Goal: Transaction & Acquisition: Book appointment/travel/reservation

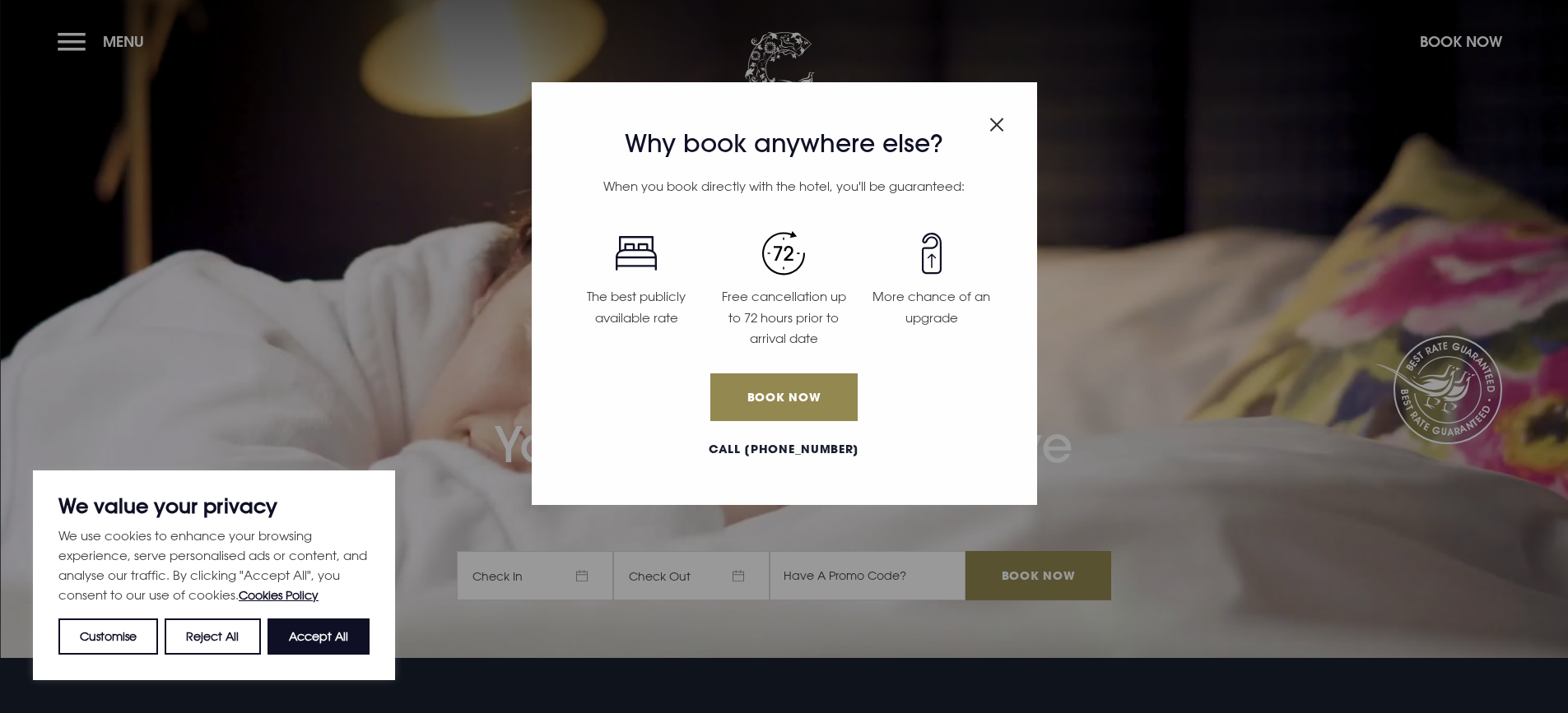
click at [993, 125] on img "Close modal" at bounding box center [996, 125] width 15 height 14
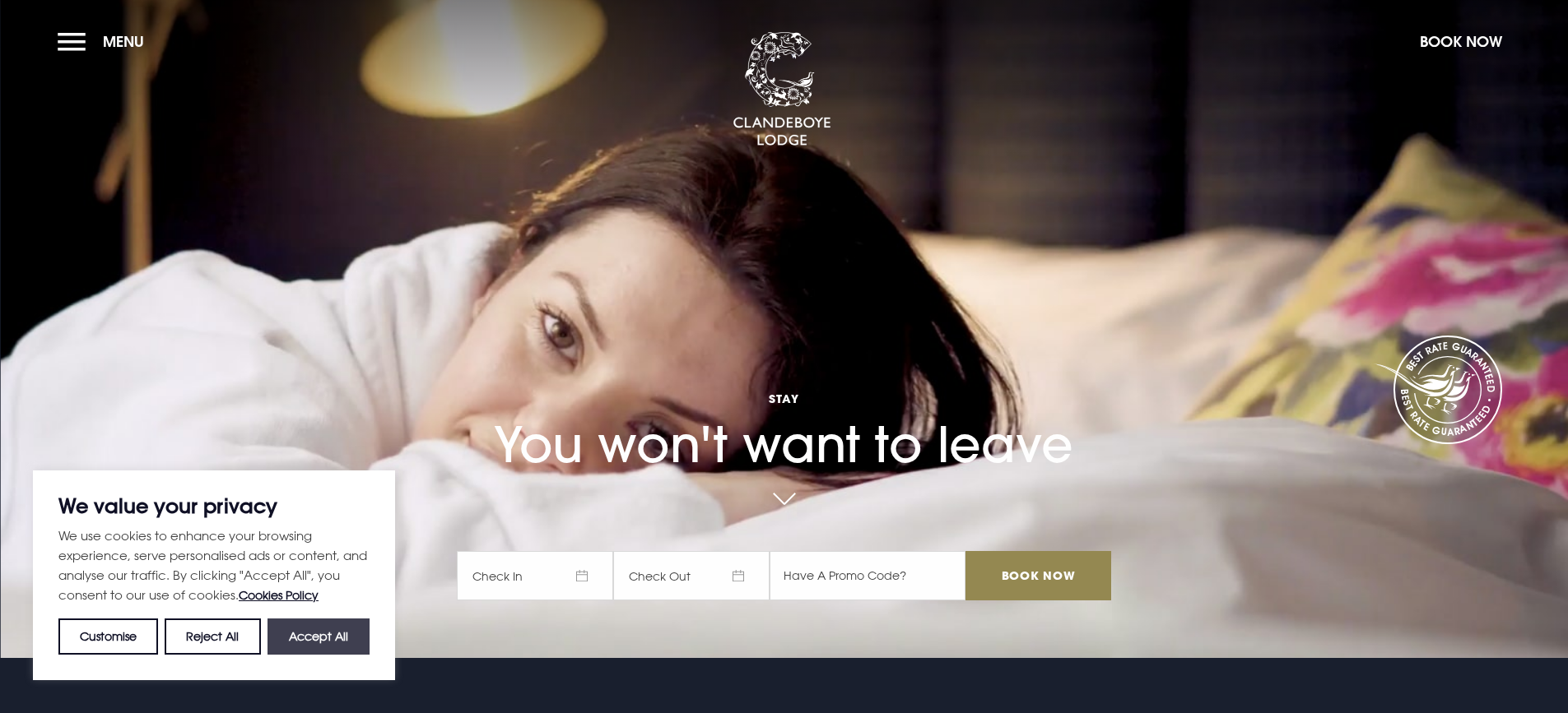
click at [304, 640] on button "Accept All" at bounding box center [319, 637] width 102 height 36
checkbox input "true"
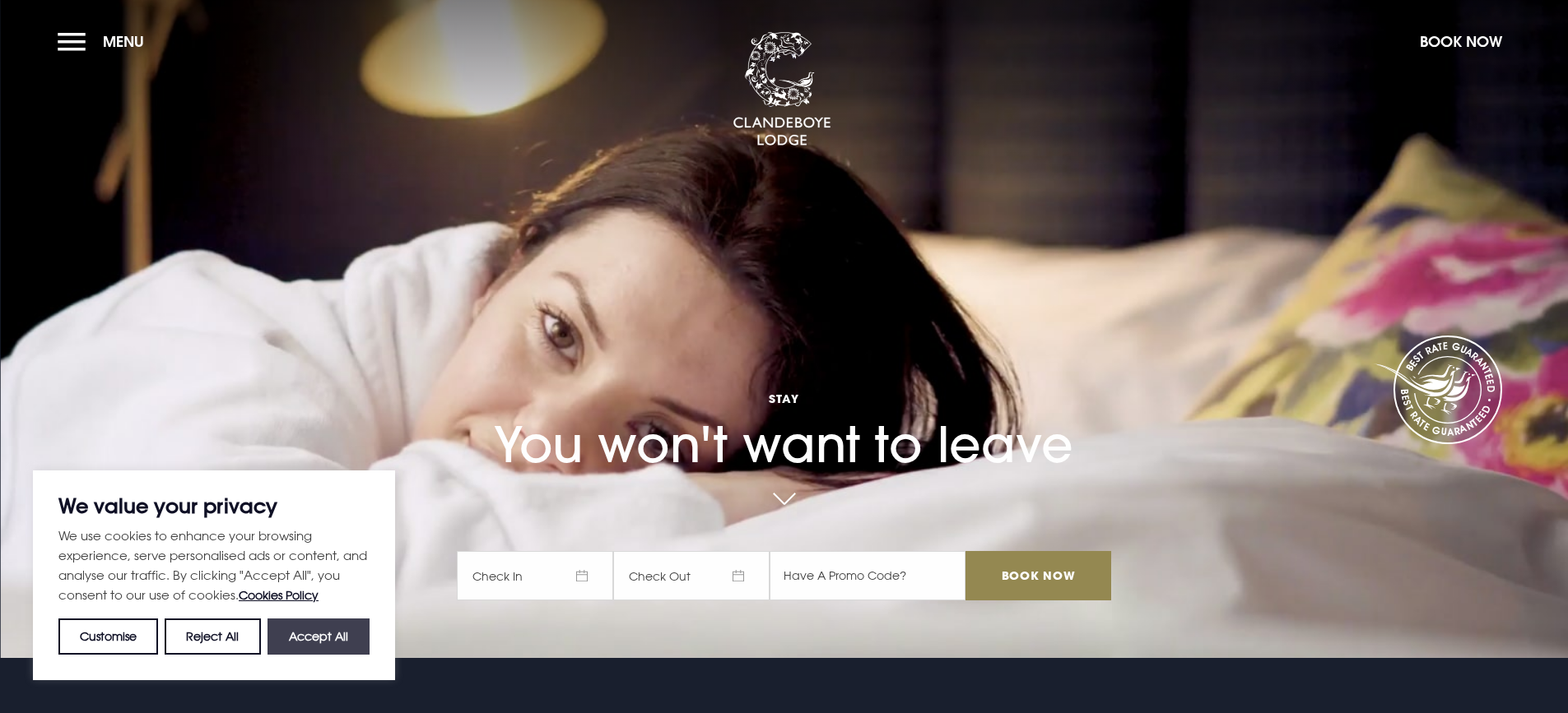
checkbox input "true"
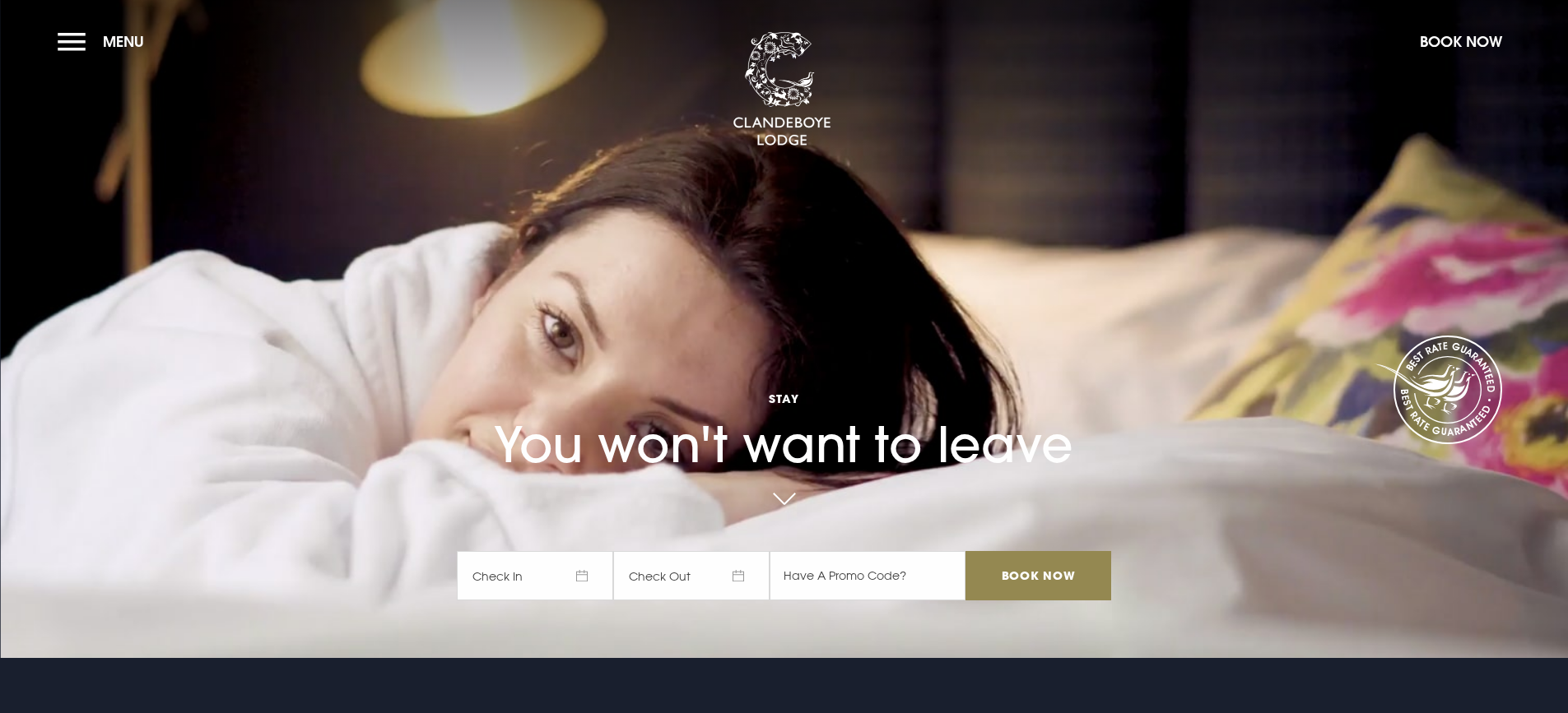
click at [324, 639] on video "Your browser does not support the video tag." at bounding box center [784, 329] width 1568 height 877
click at [83, 36] on button "Menu" at bounding box center [105, 42] width 95 height 36
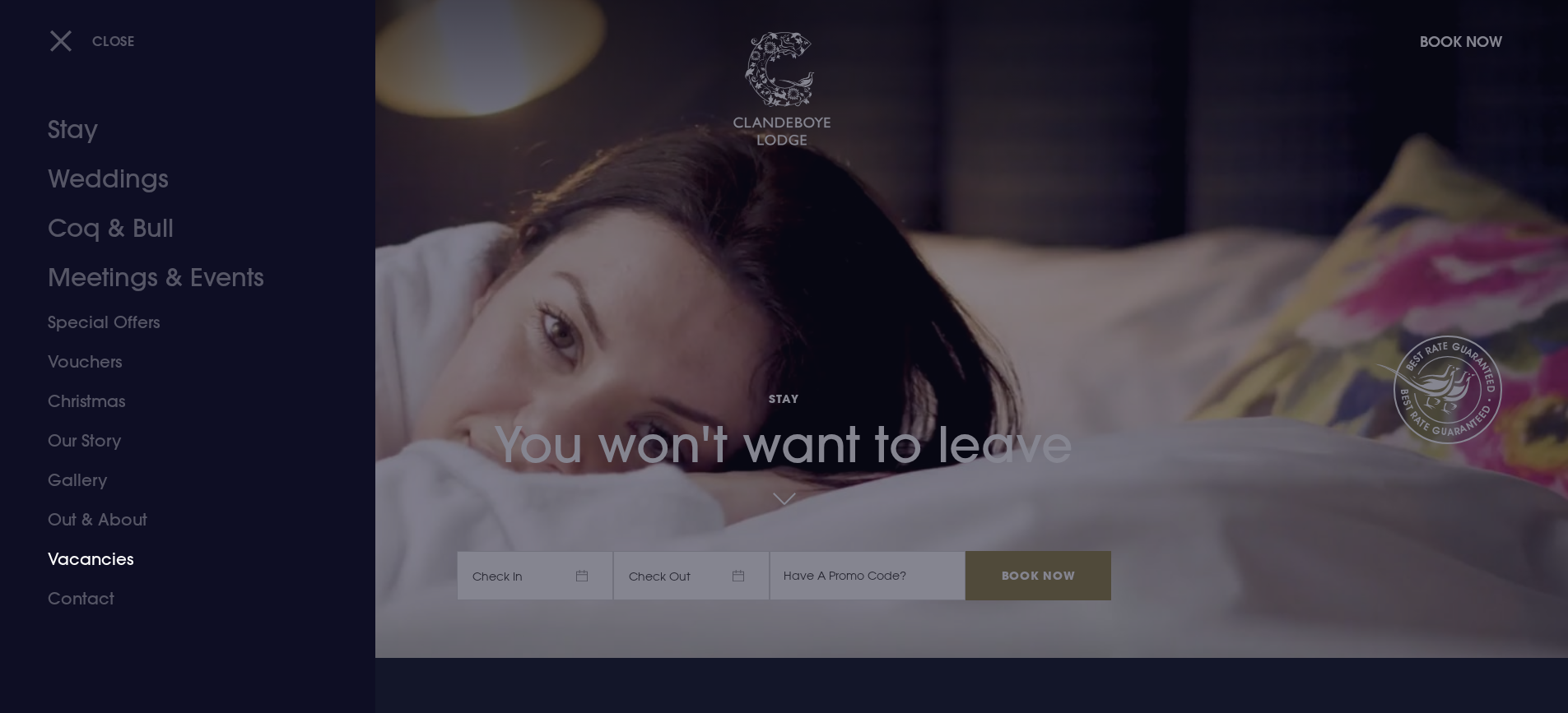
click at [70, 560] on link "Vacancies" at bounding box center [177, 560] width 260 height 39
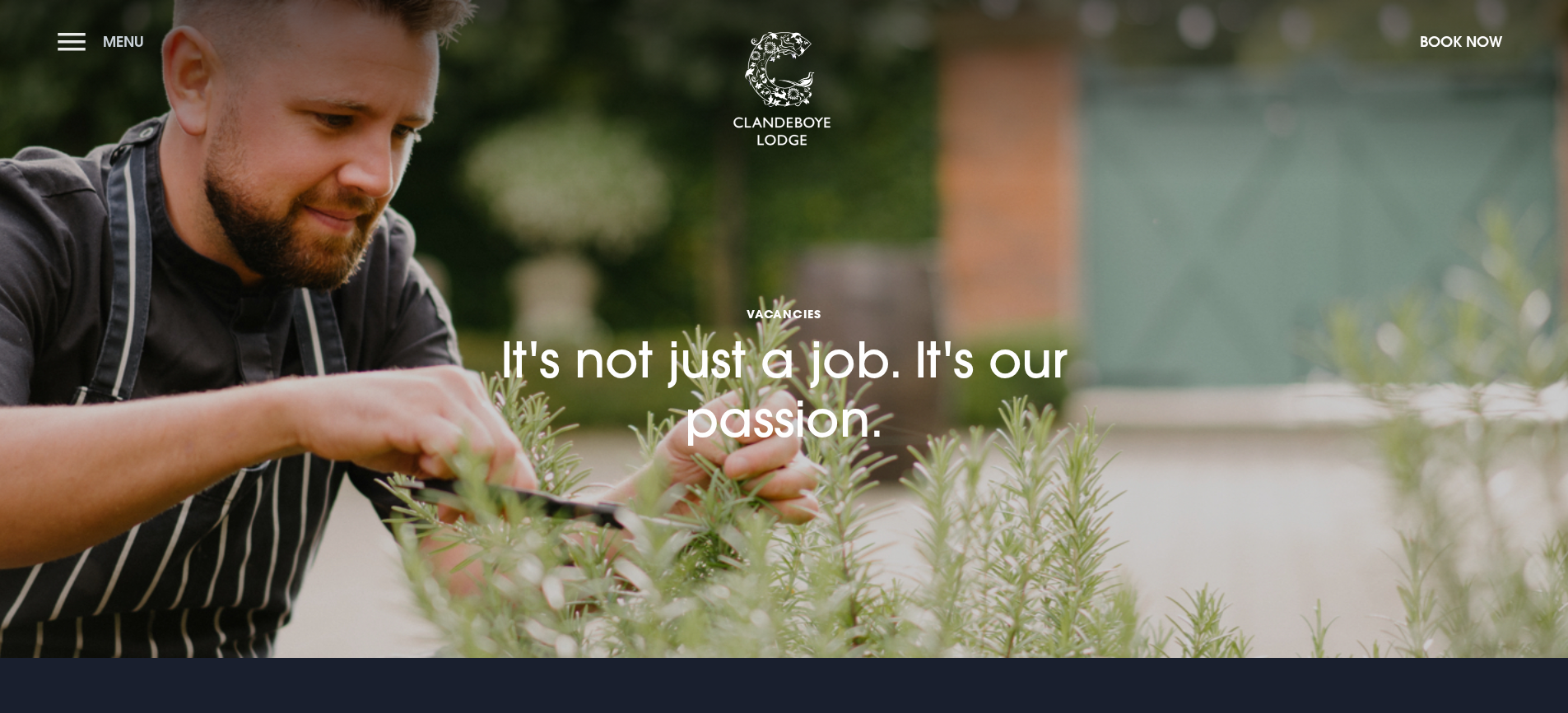
click at [80, 39] on button "Menu" at bounding box center [105, 42] width 95 height 36
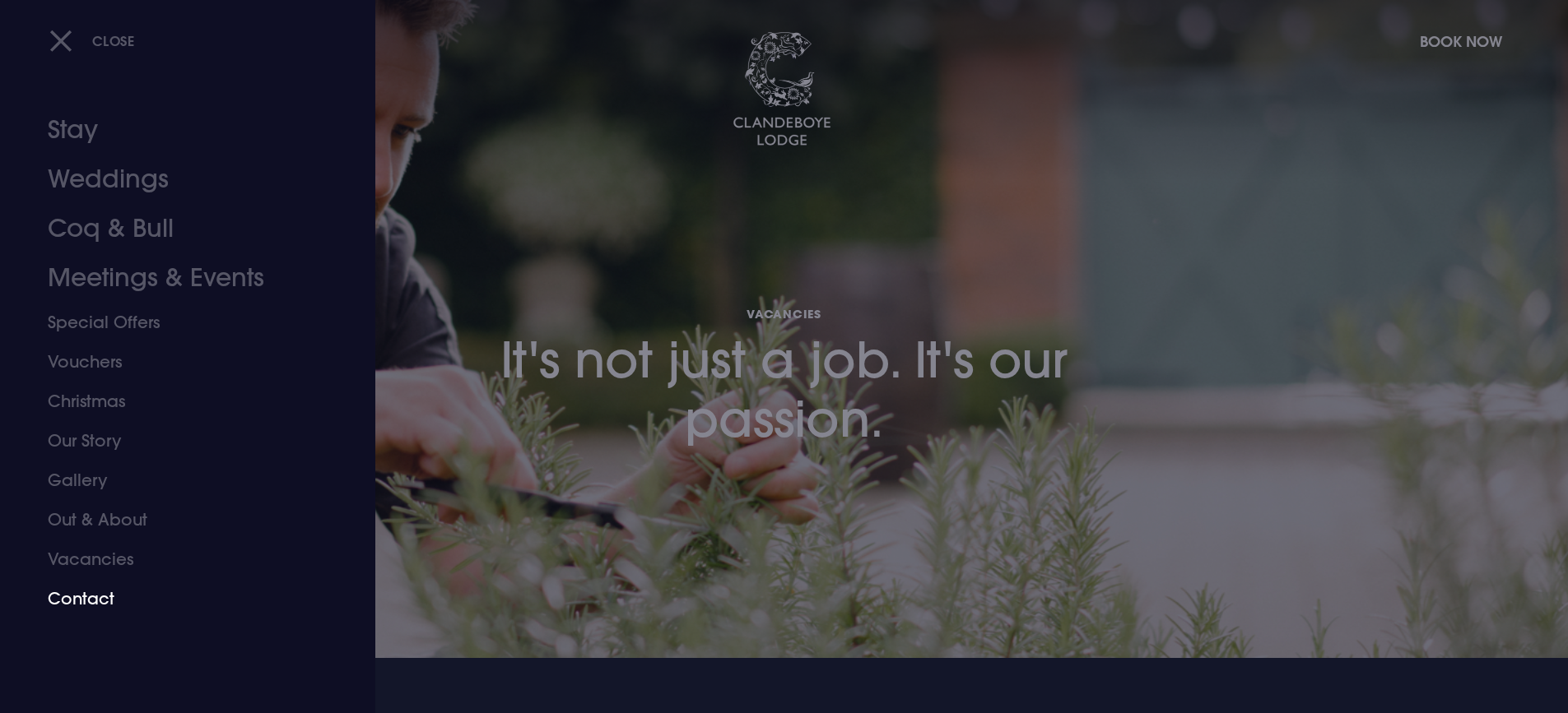
click at [70, 593] on link "Contact" at bounding box center [177, 599] width 260 height 39
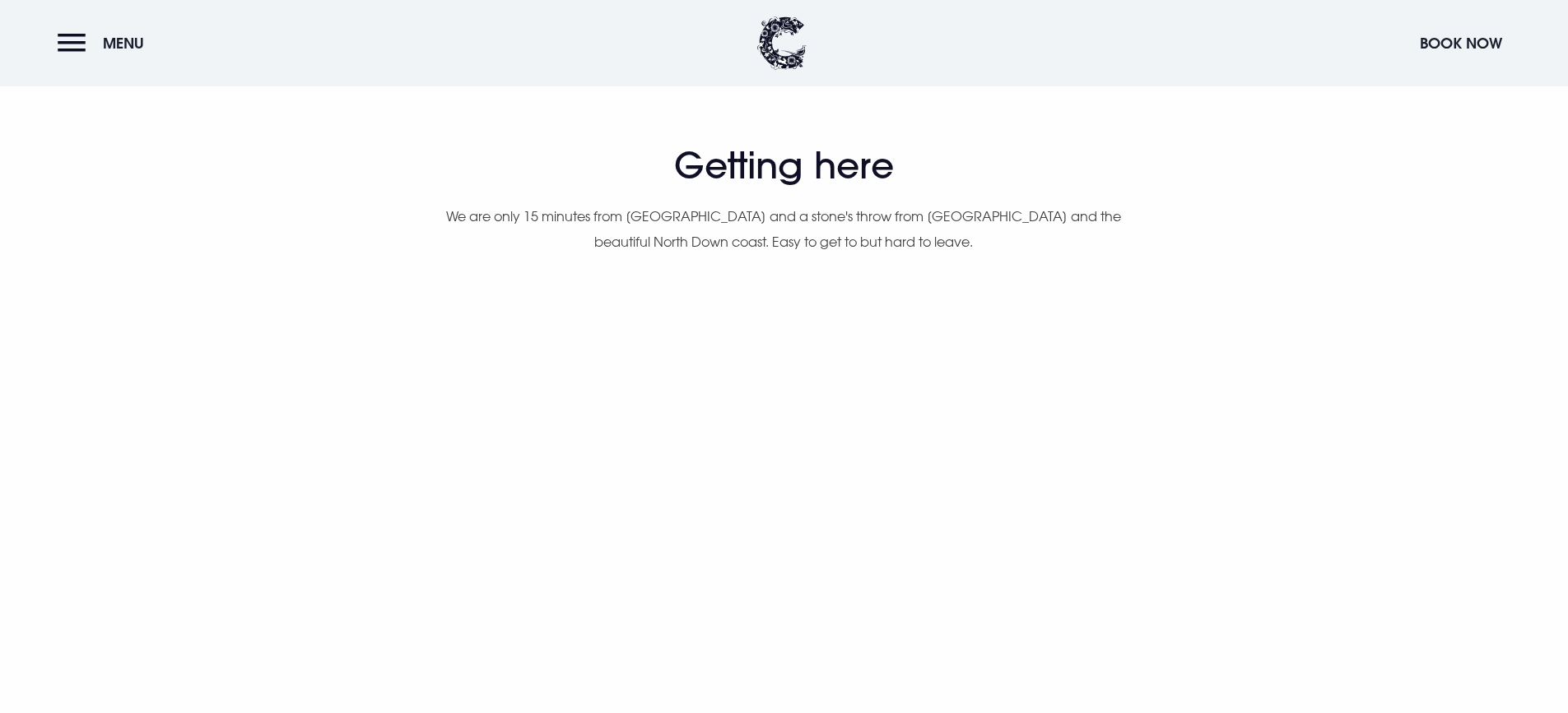
scroll to position [1070, 0]
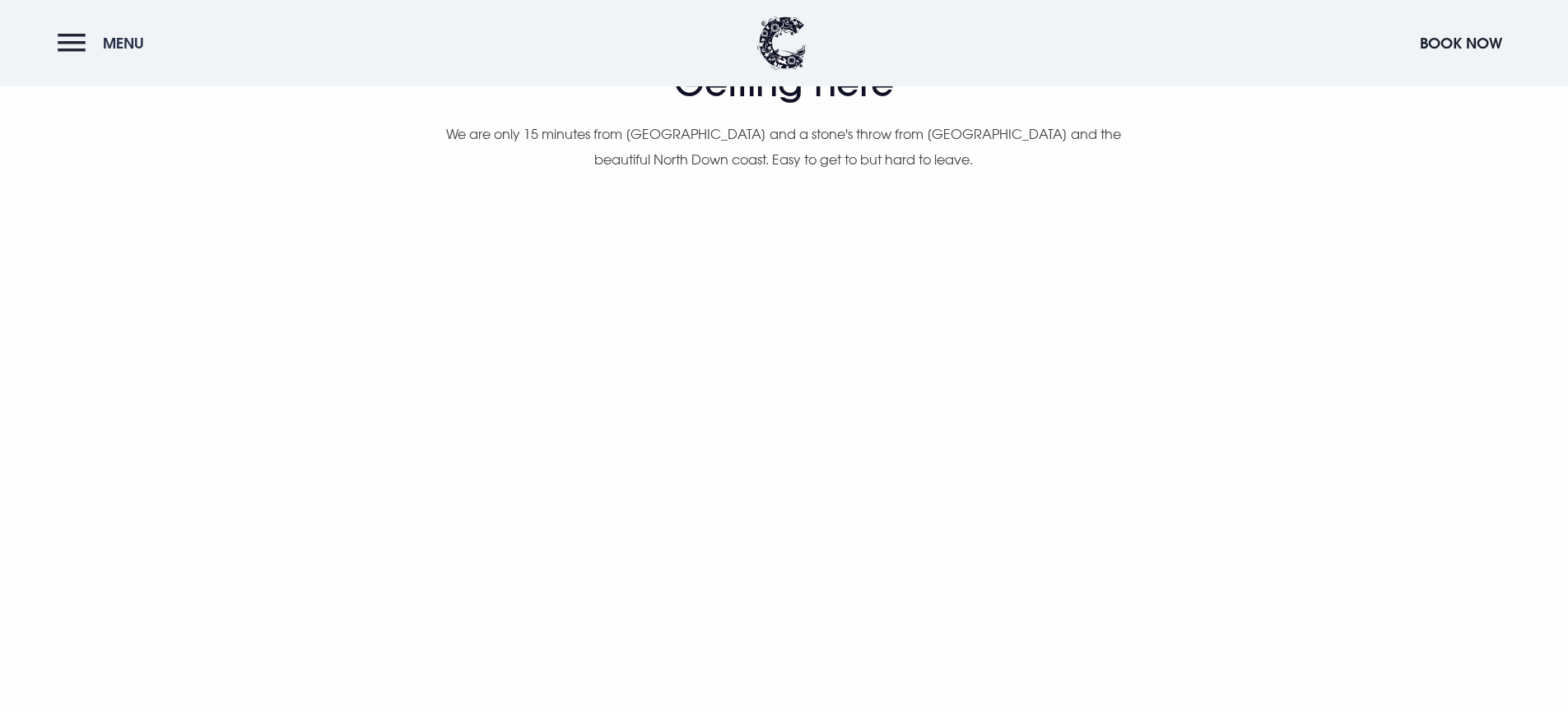
click at [66, 43] on button "Menu" at bounding box center [105, 43] width 95 height 36
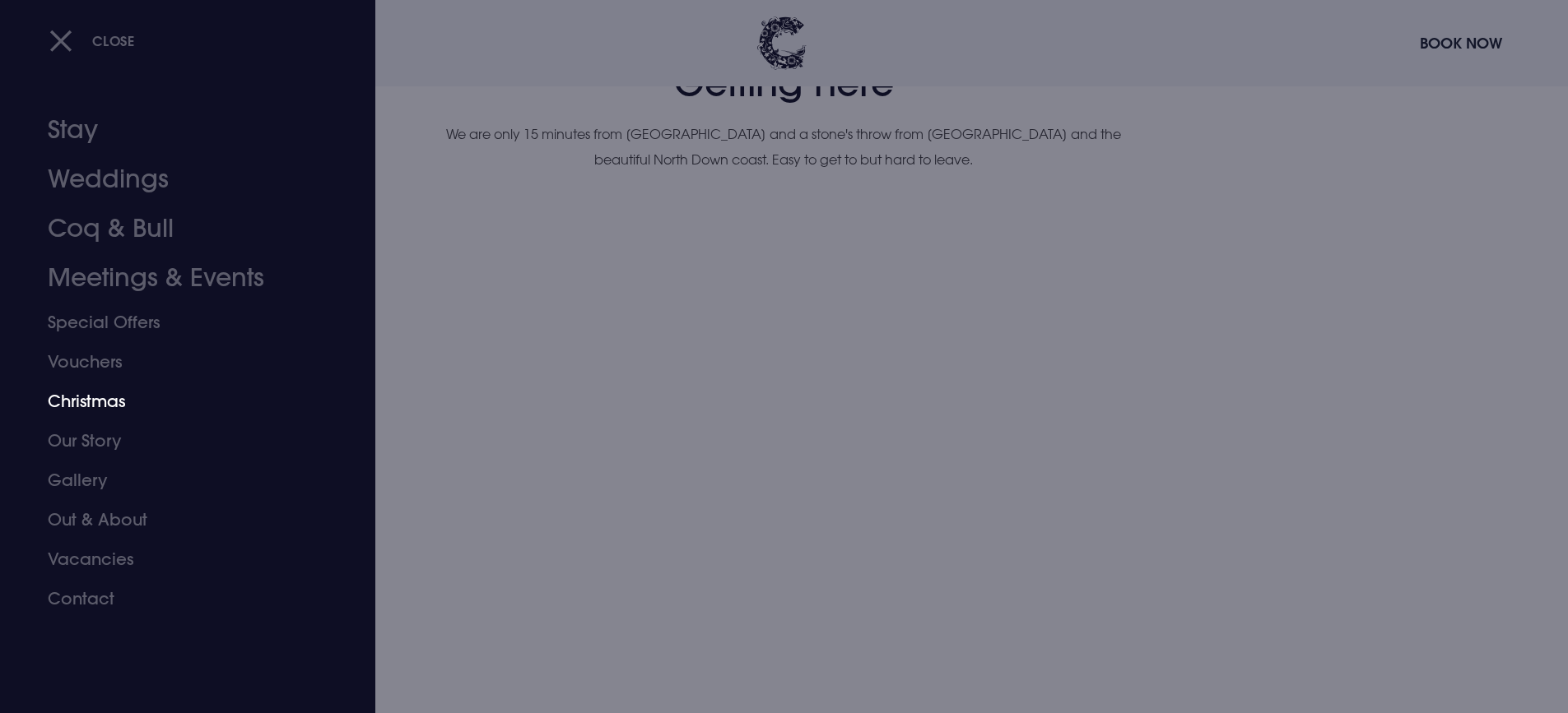
click at [97, 397] on link "Christmas" at bounding box center [177, 401] width 260 height 39
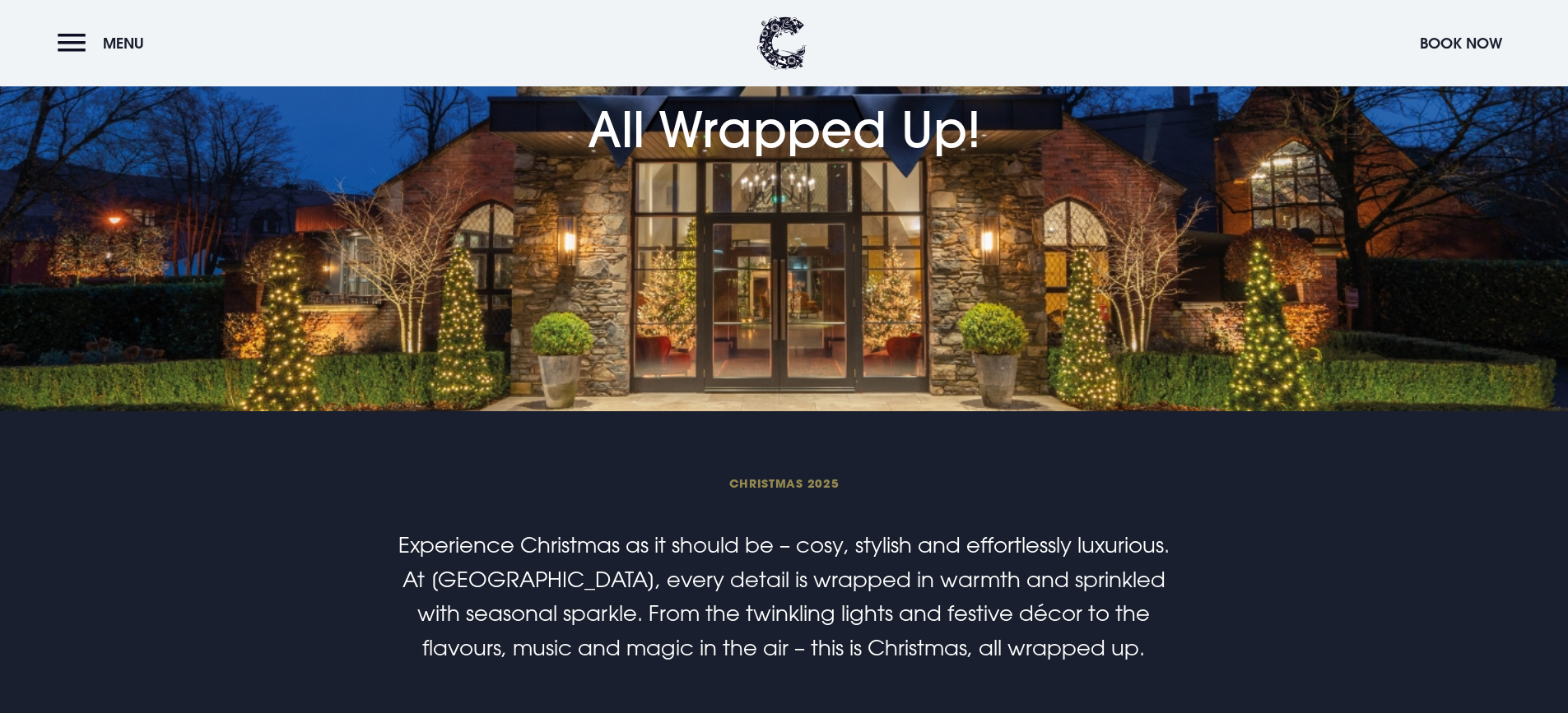
scroll to position [411, 0]
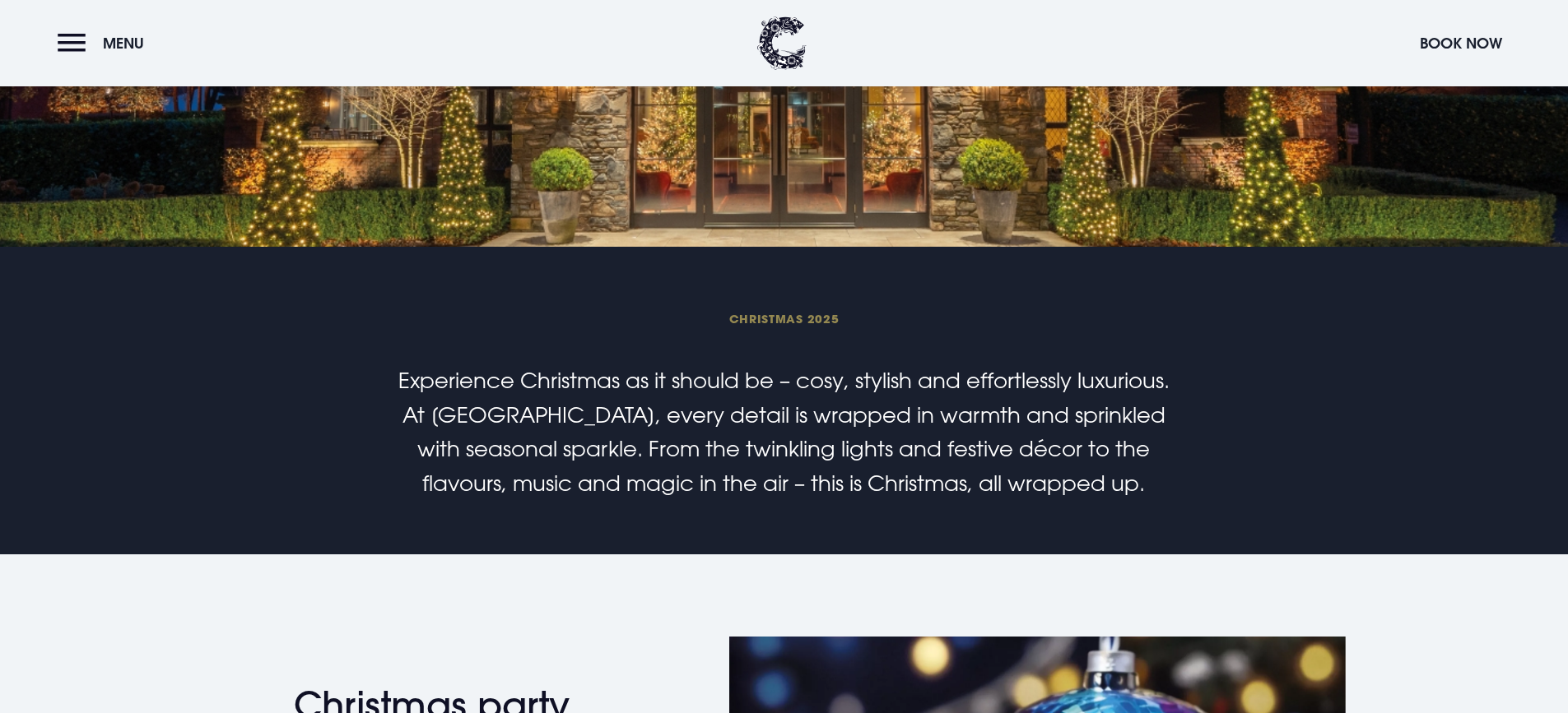
click at [54, 40] on header "Menu Book Now" at bounding box center [784, 43] width 1568 height 86
click at [65, 40] on button "Menu" at bounding box center [105, 43] width 95 height 36
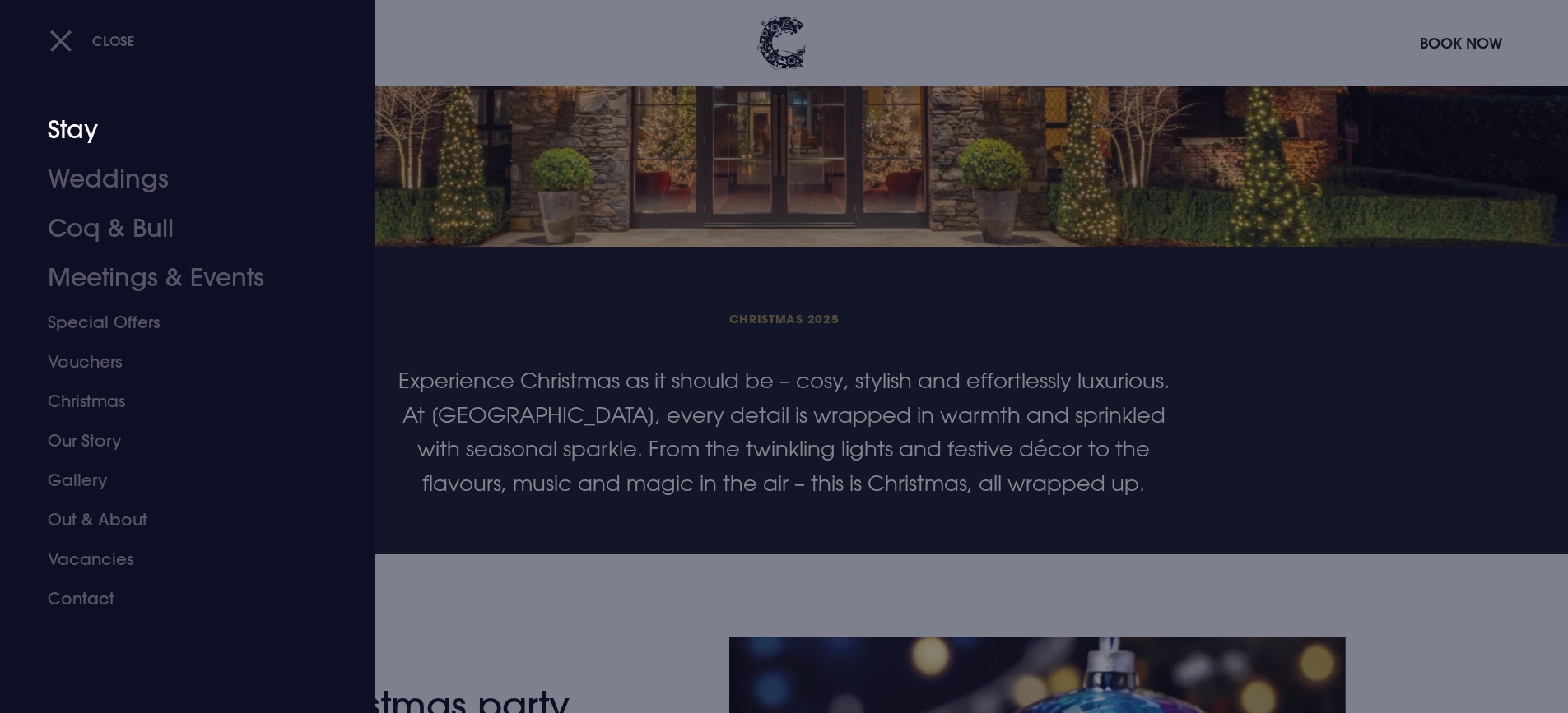
click at [82, 131] on link "Stay" at bounding box center [177, 130] width 260 height 49
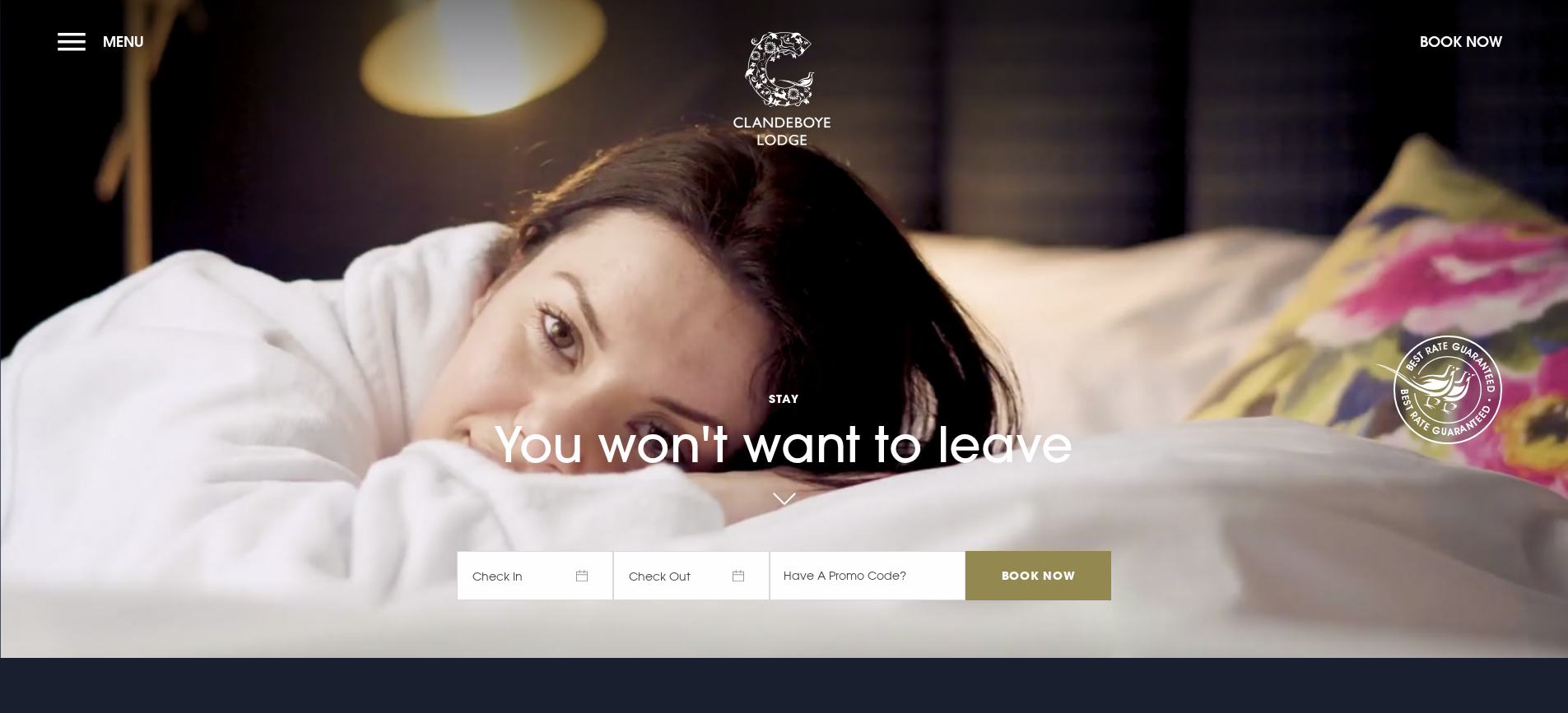
click at [596, 575] on span "Check In" at bounding box center [535, 575] width 157 height 49
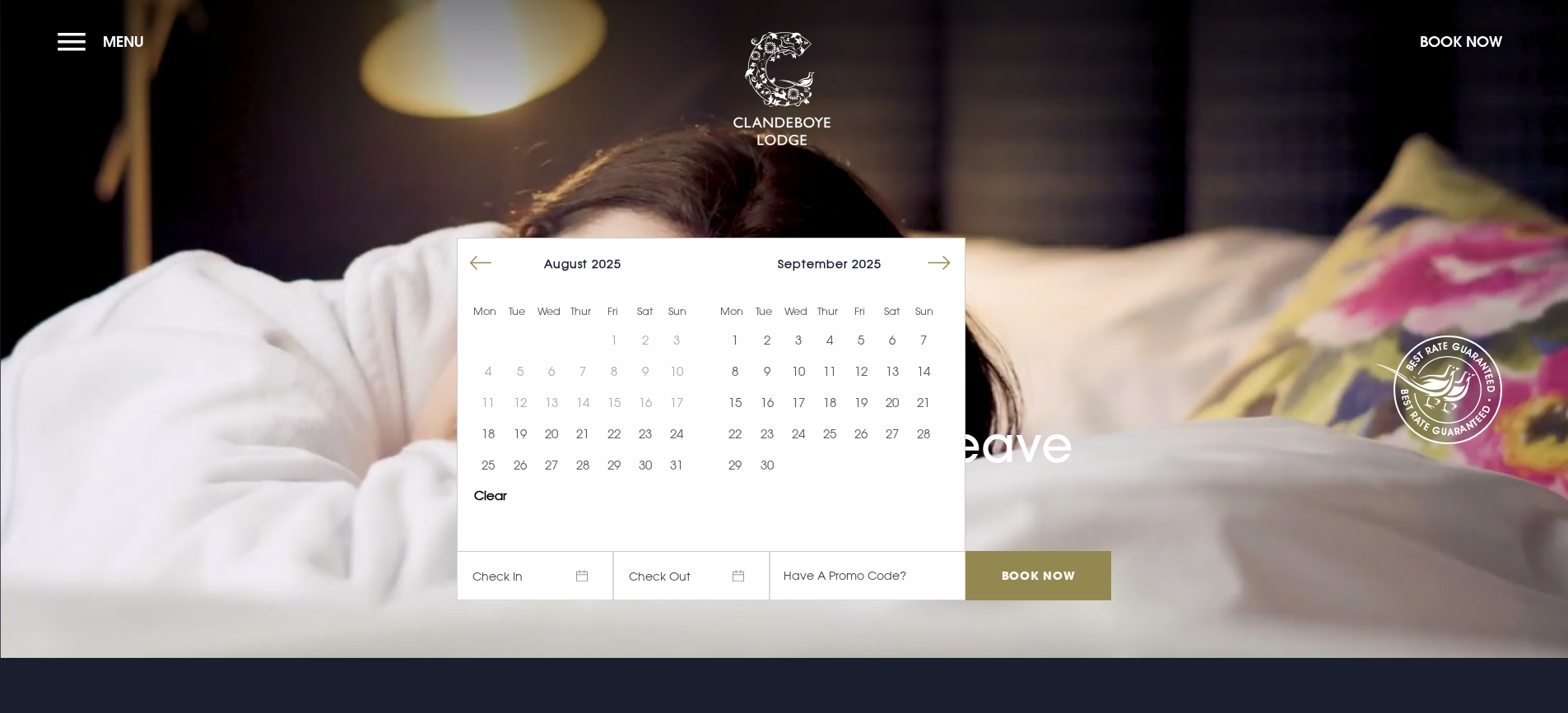
click at [941, 262] on button "Move forward to switch to the next month." at bounding box center [939, 263] width 31 height 31
click at [952, 260] on button "Move forward to switch to the next month." at bounding box center [939, 263] width 31 height 31
click at [955, 261] on button "Move forward to switch to the next month." at bounding box center [939, 263] width 31 height 31
click at [904, 369] on button "13" at bounding box center [892, 371] width 31 height 31
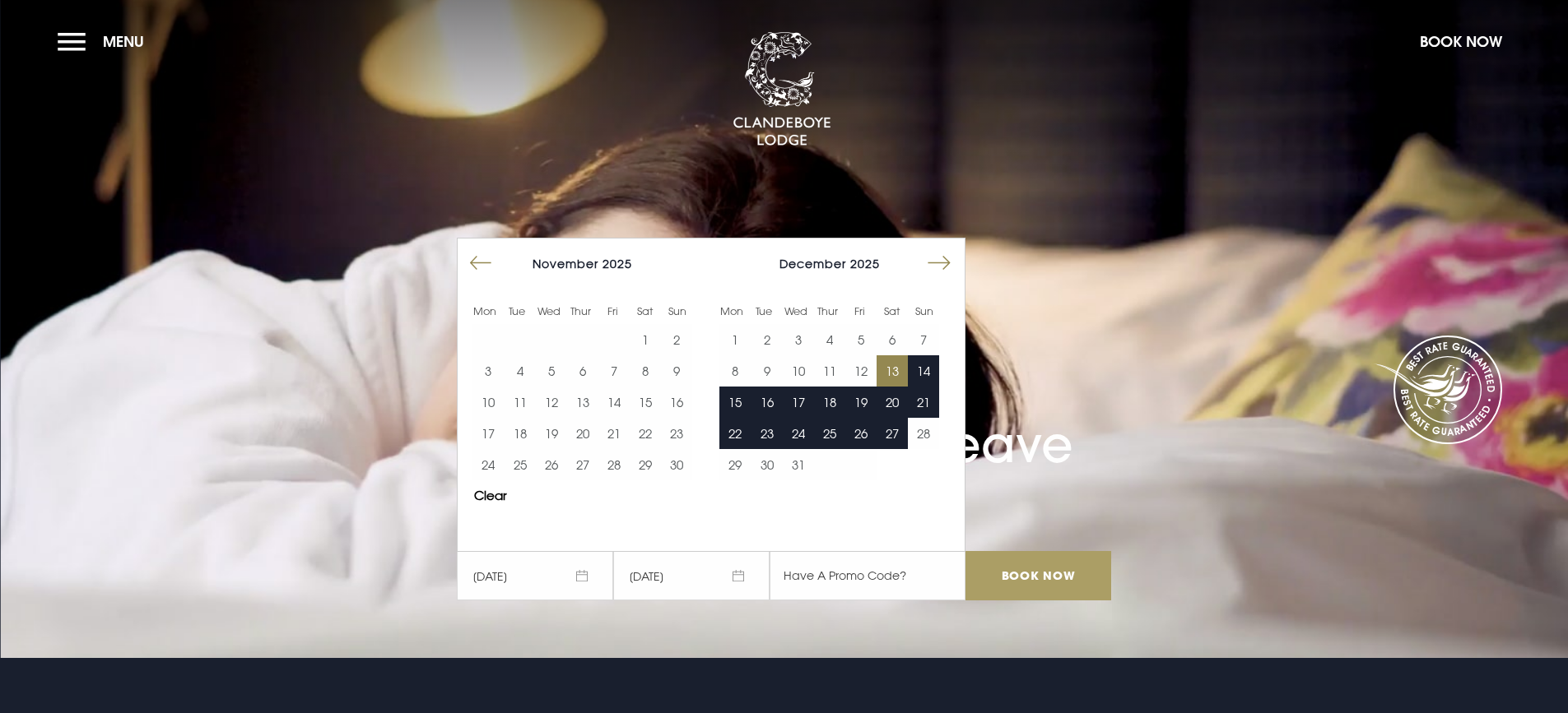
click at [1033, 570] on input "Book Now" at bounding box center [1038, 575] width 145 height 49
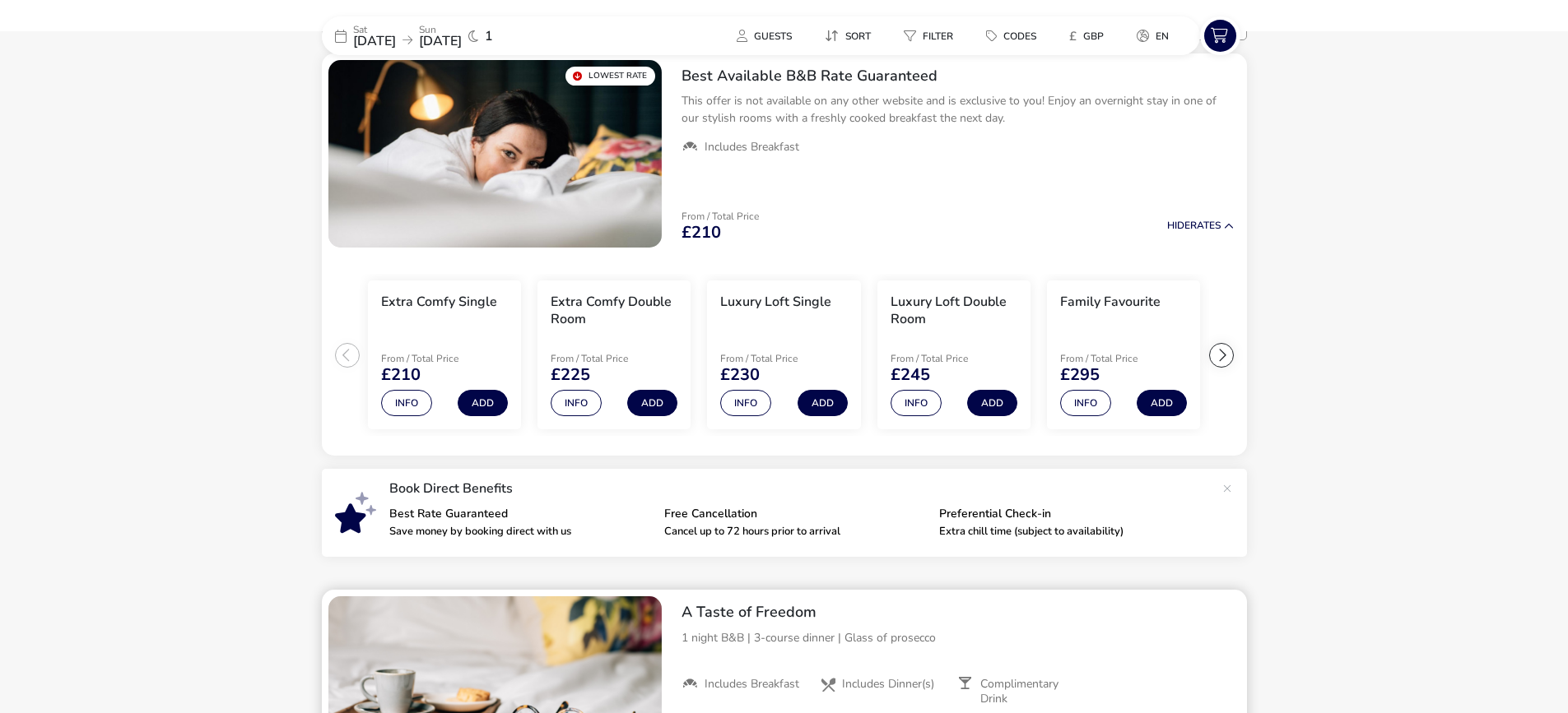
scroll to position [82, 0]
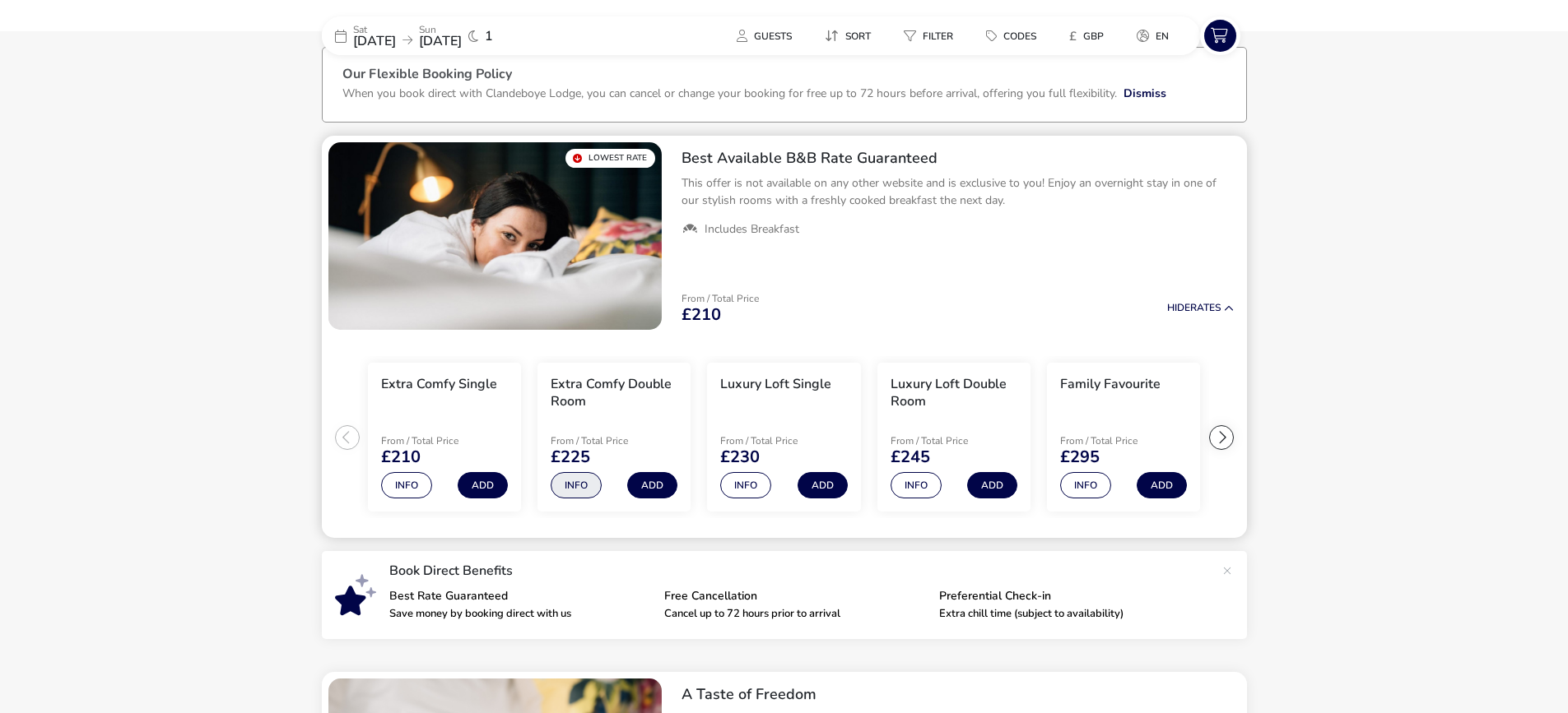
click at [564, 481] on button "Info" at bounding box center [576, 485] width 51 height 26
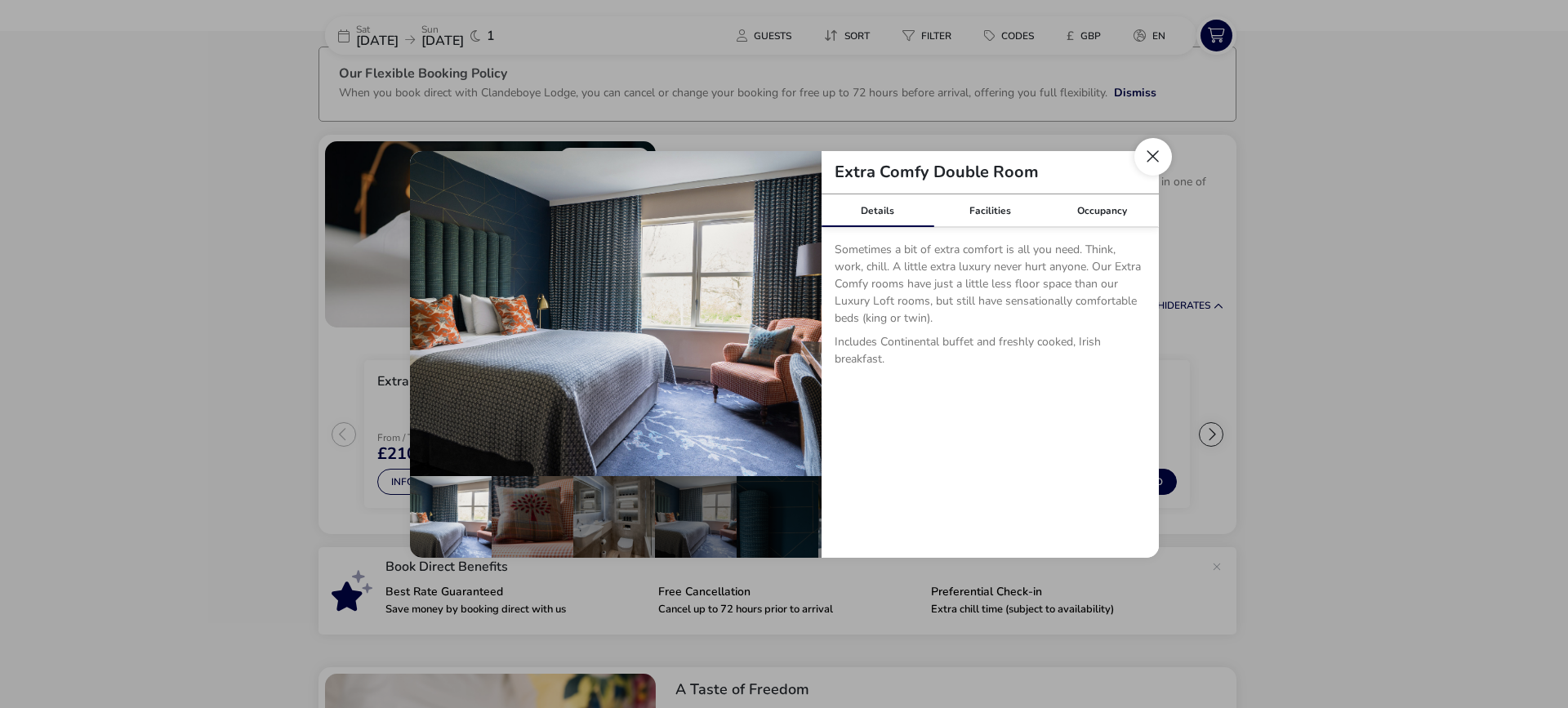
click at [1148, 152] on button "Close dialog" at bounding box center [1153, 157] width 37 height 37
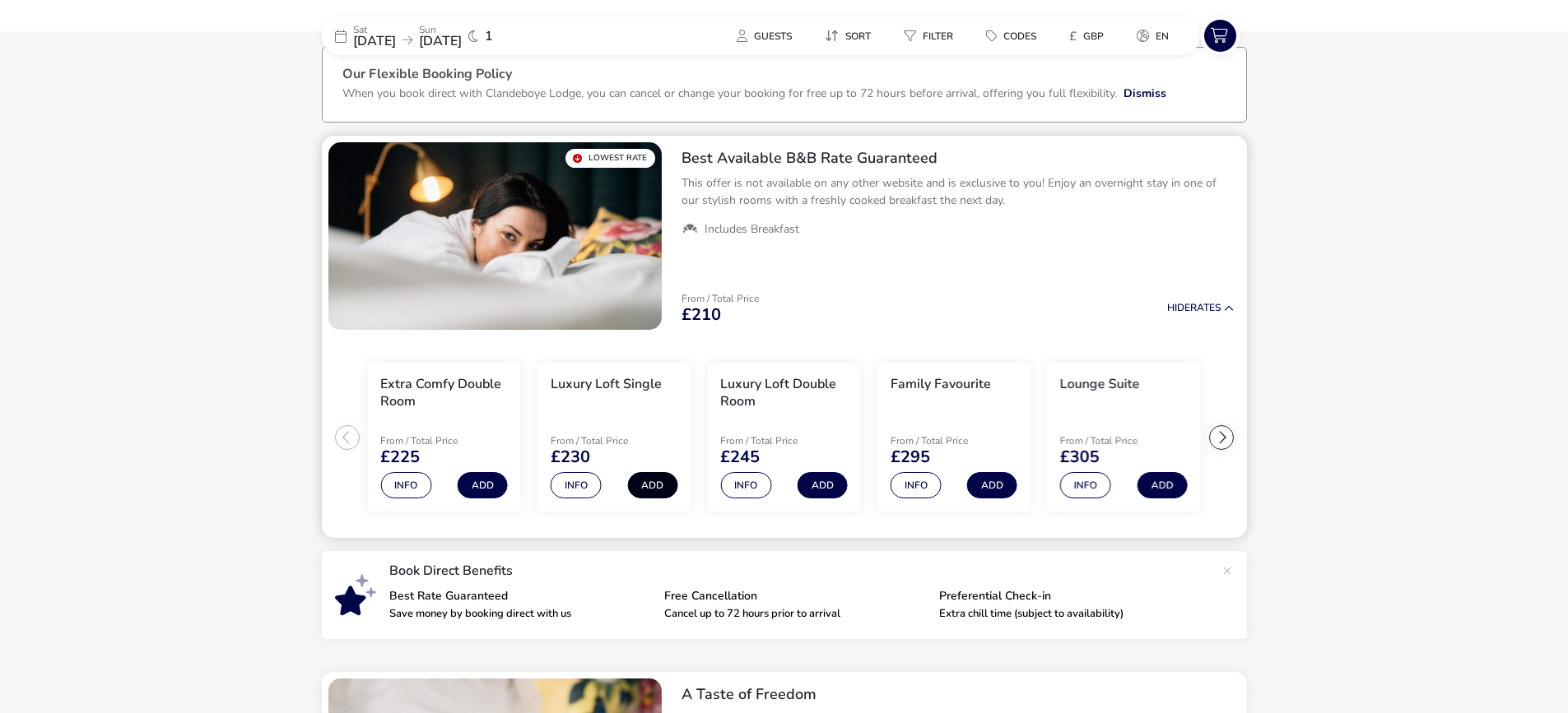
click at [649, 490] on button "Add" at bounding box center [652, 485] width 50 height 26
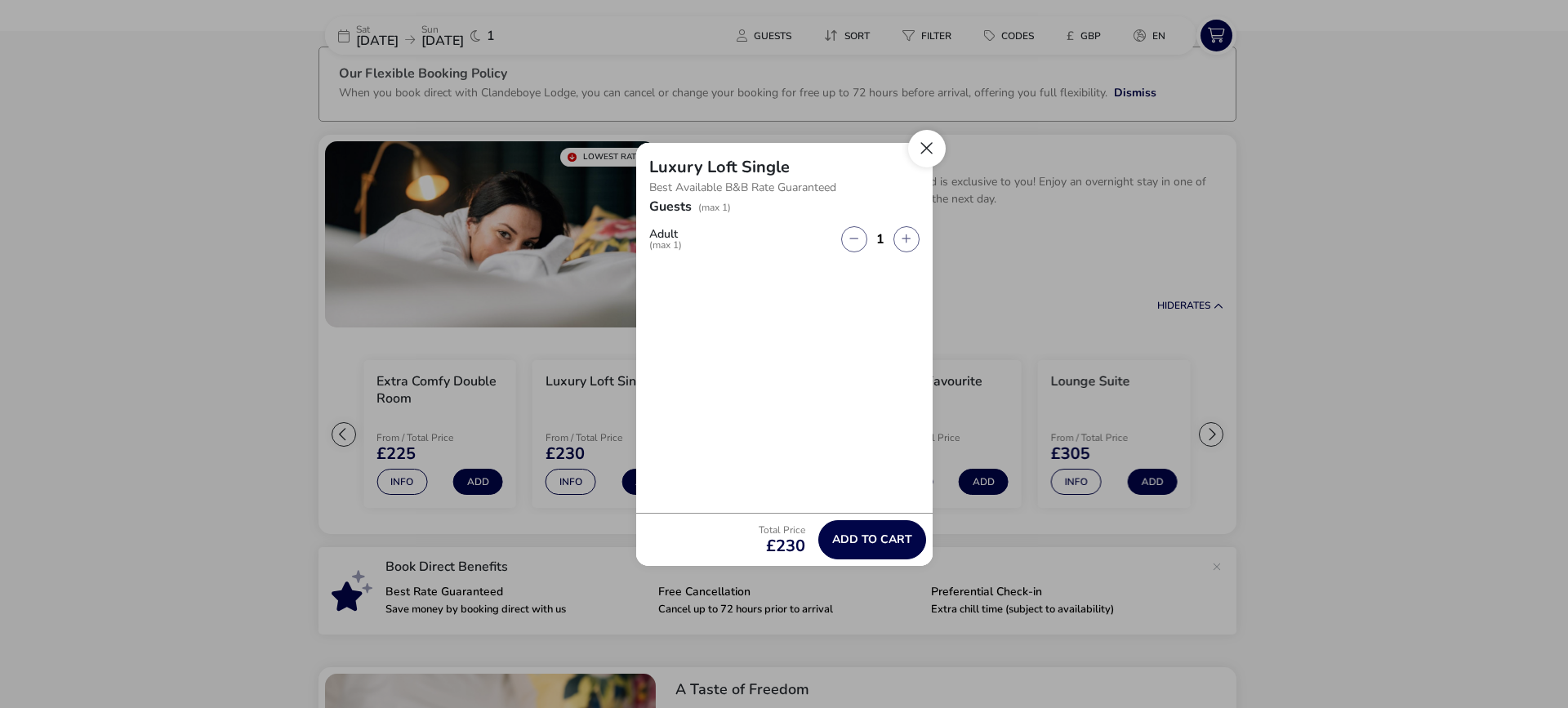
click at [934, 144] on button "Close" at bounding box center [927, 149] width 37 height 37
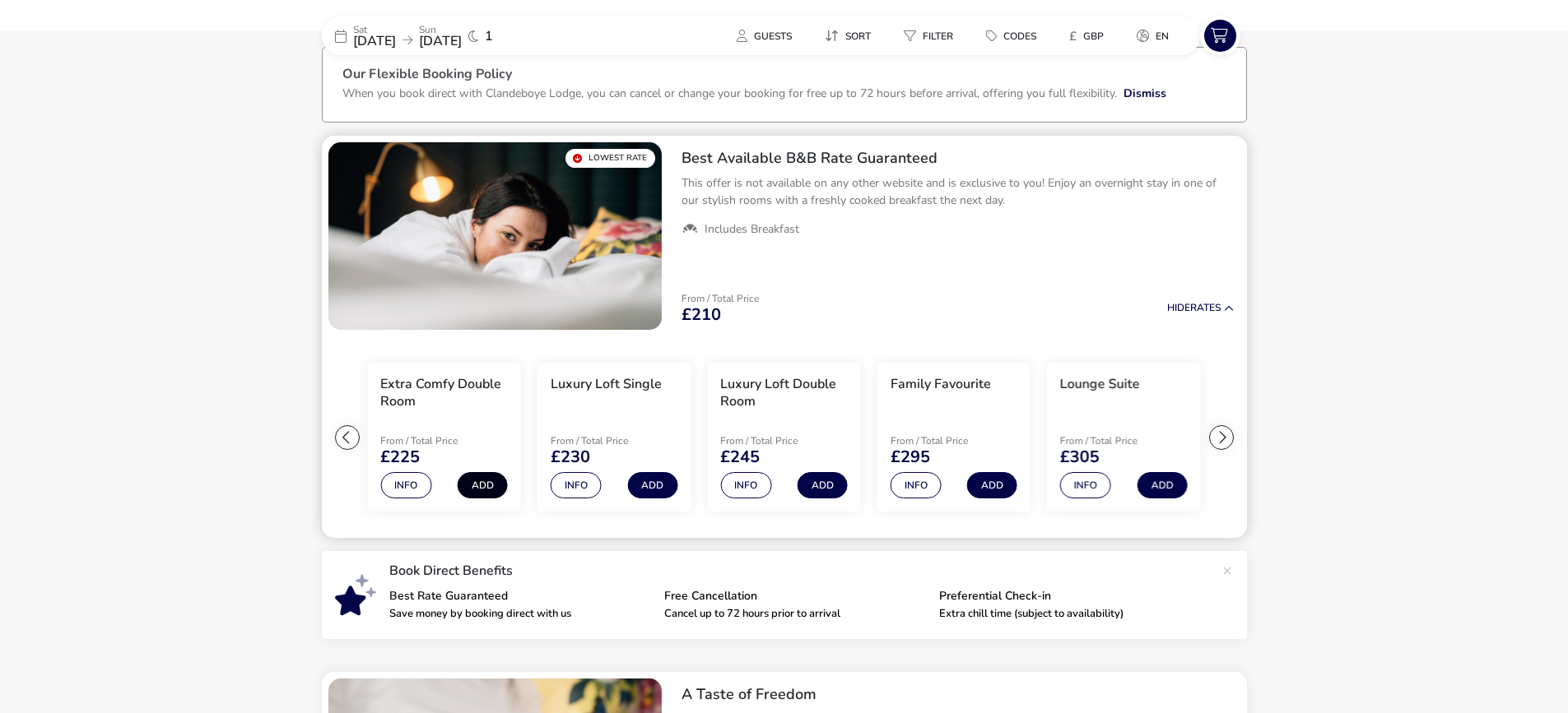
click at [483, 484] on button "Add" at bounding box center [483, 485] width 50 height 26
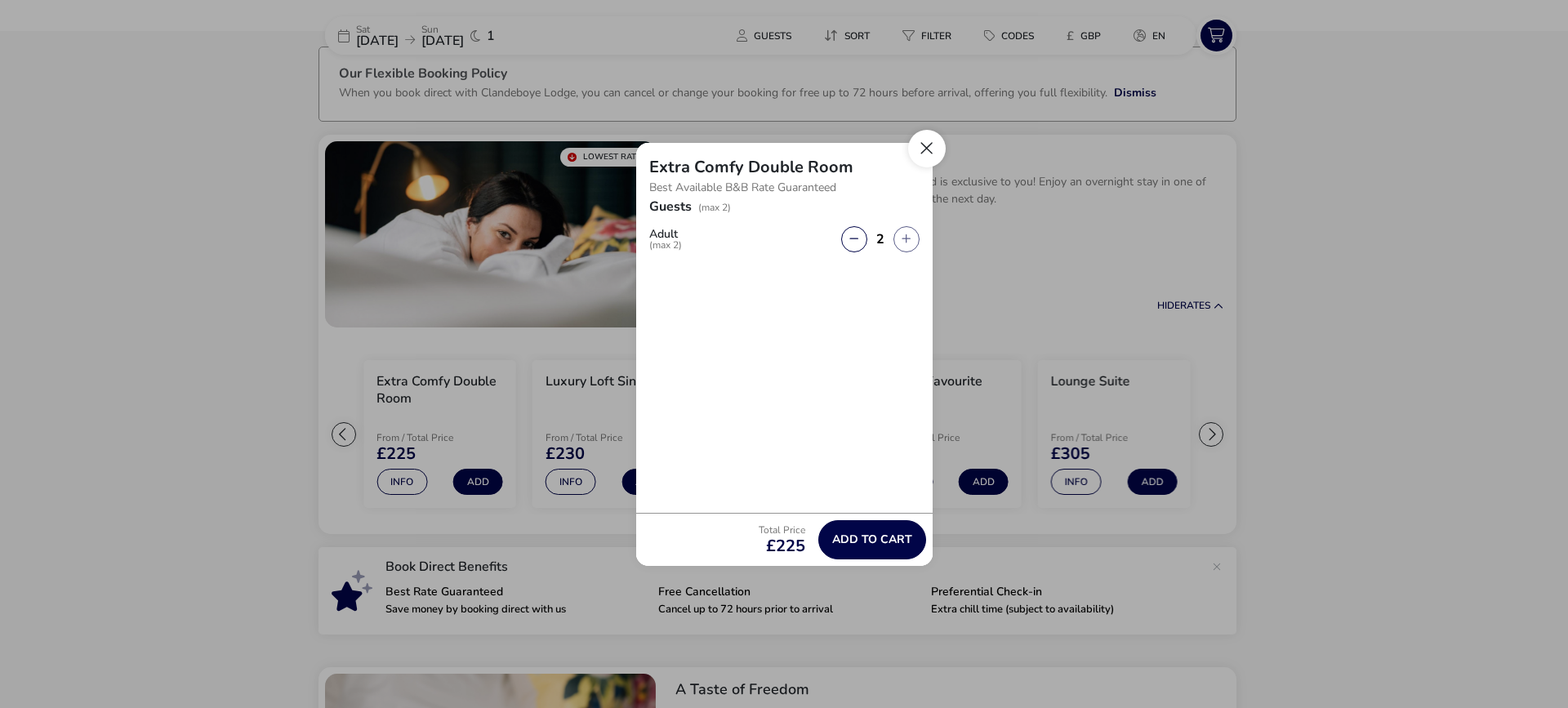
click at [924, 149] on button "Close" at bounding box center [927, 149] width 37 height 37
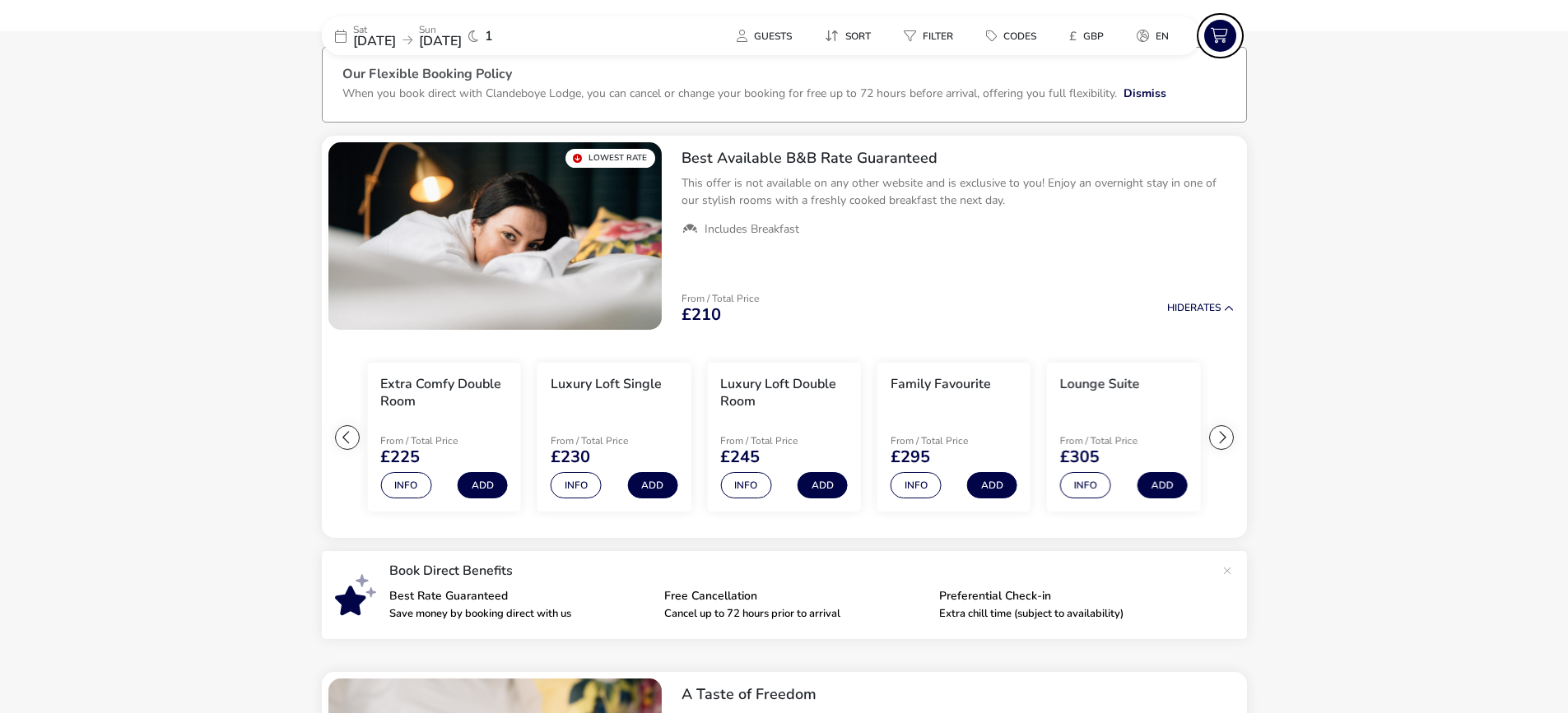
scroll to position [0, 0]
